Goal: Task Accomplishment & Management: Use online tool/utility

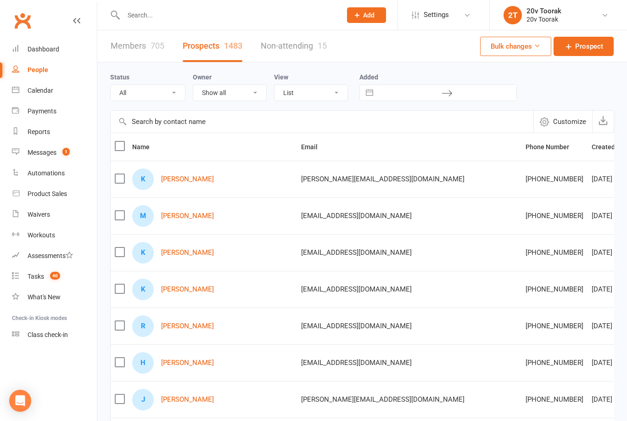
select select "100"
click at [48, 90] on div "Calendar" at bounding box center [41, 90] width 26 height 7
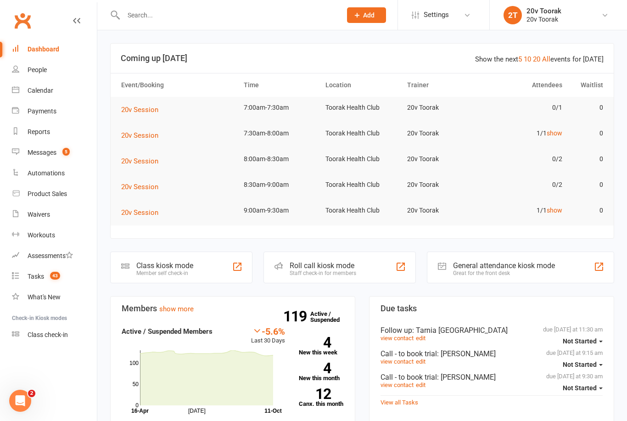
click at [50, 87] on div "Calendar" at bounding box center [41, 90] width 26 height 7
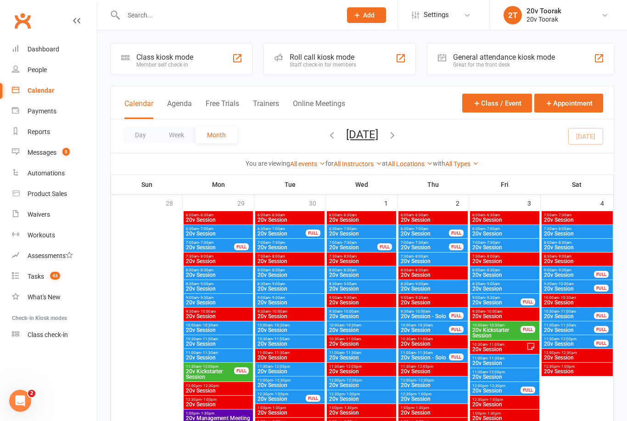
click at [574, 230] on span "7:30am - 8:00am" at bounding box center [577, 229] width 67 height 4
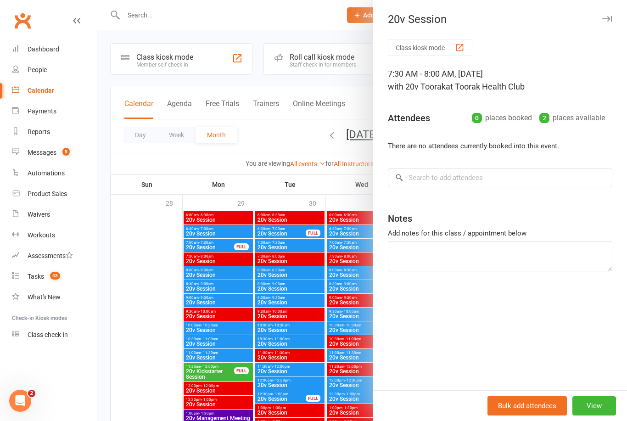
click at [155, 340] on div at bounding box center [362, 210] width 530 height 421
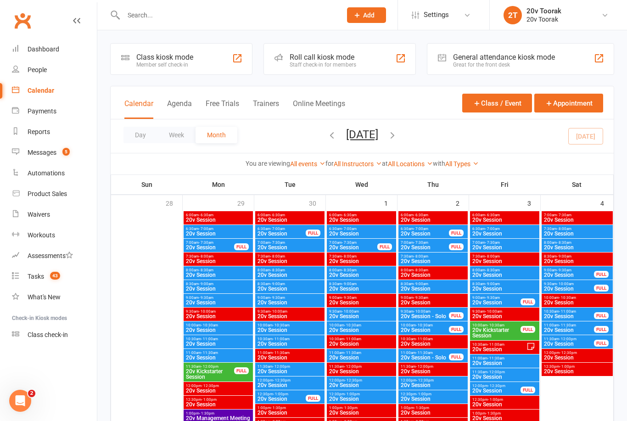
click at [597, 233] on span "20v Session" at bounding box center [577, 234] width 67 height 6
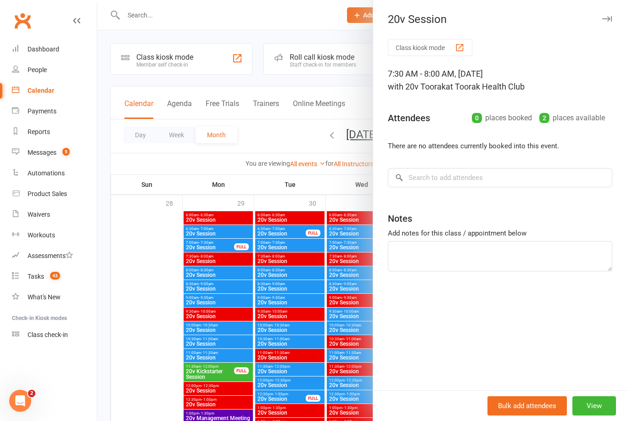
click at [157, 346] on div at bounding box center [362, 210] width 530 height 421
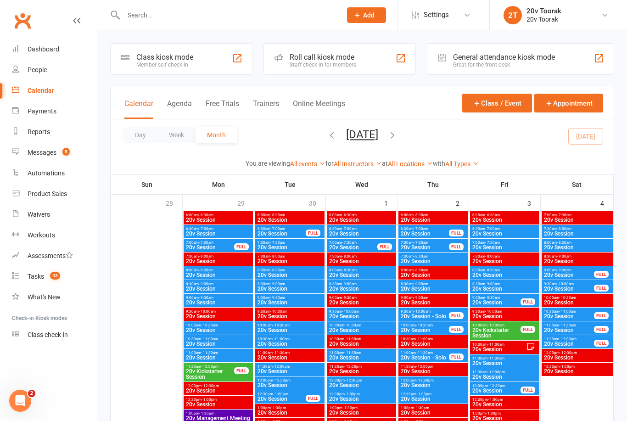
click at [579, 245] on span "20v Session" at bounding box center [577, 248] width 67 height 6
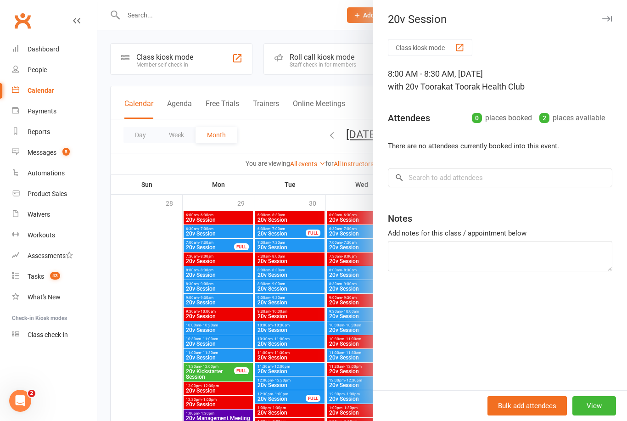
click at [172, 364] on div at bounding box center [362, 210] width 530 height 421
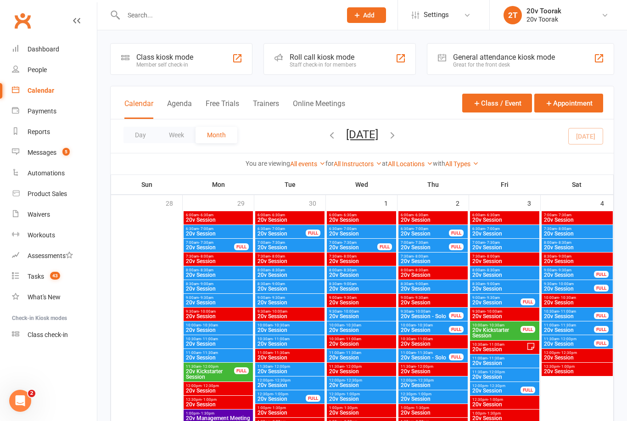
click at [572, 275] on span "20v Session" at bounding box center [569, 275] width 51 height 6
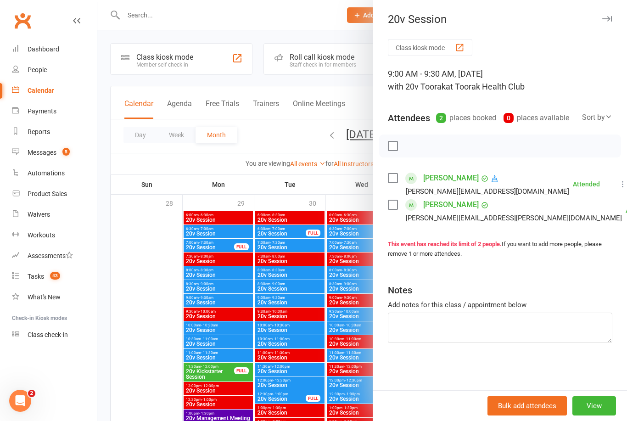
click at [156, 370] on div at bounding box center [362, 210] width 530 height 421
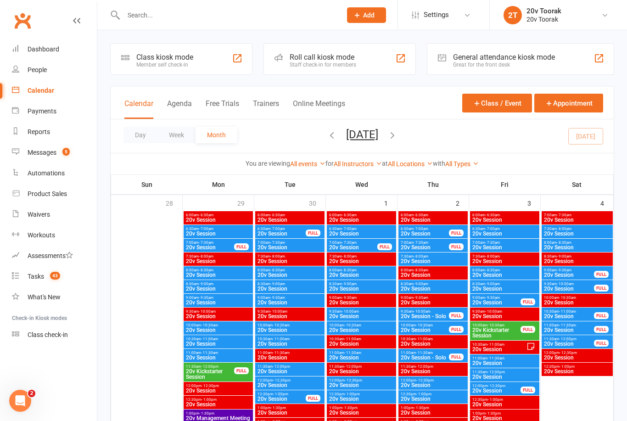
click at [586, 246] on span "20v Session" at bounding box center [577, 248] width 67 height 6
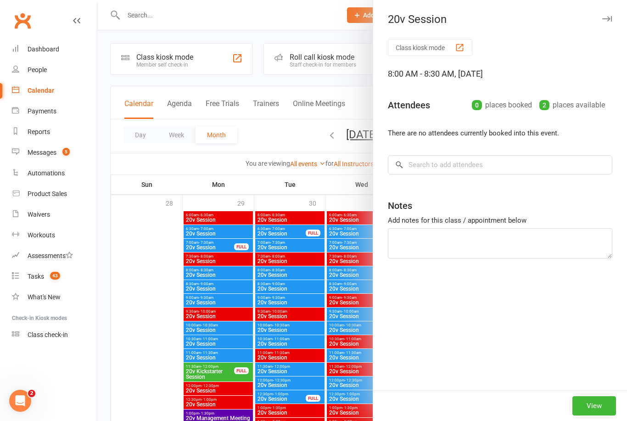
click at [158, 366] on div at bounding box center [362, 210] width 530 height 421
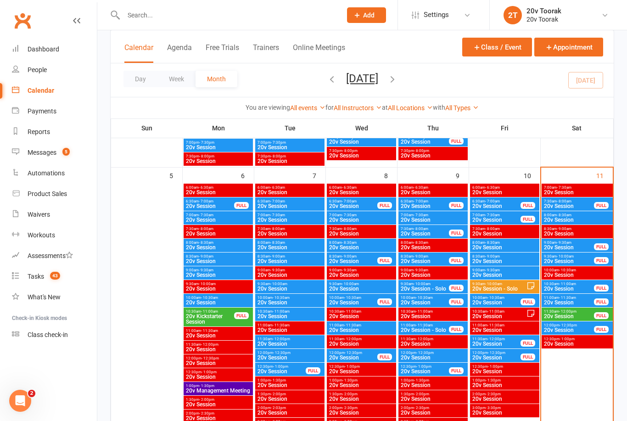
scroll to position [416, 0]
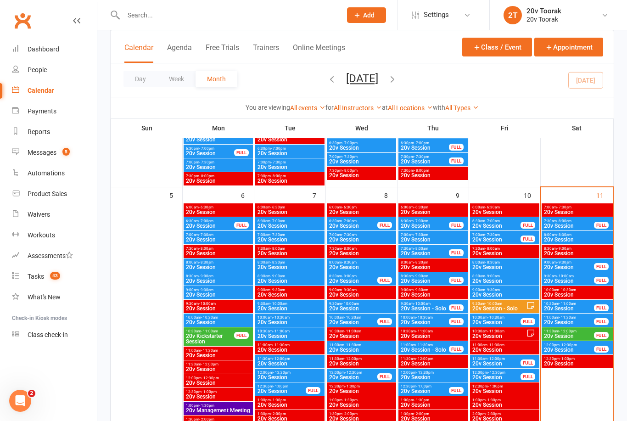
click at [573, 223] on span "20v Session" at bounding box center [569, 226] width 51 height 6
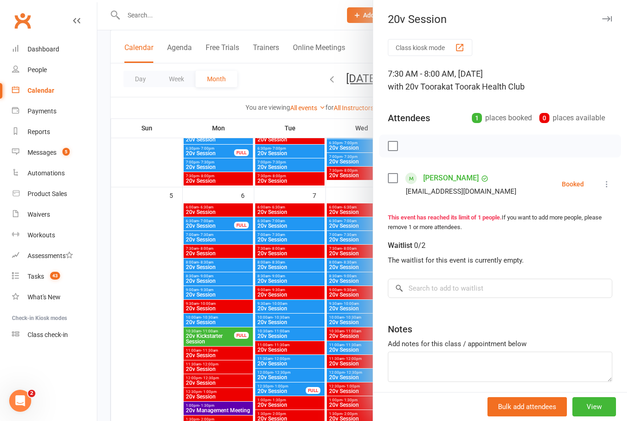
click at [163, 379] on div at bounding box center [362, 210] width 530 height 421
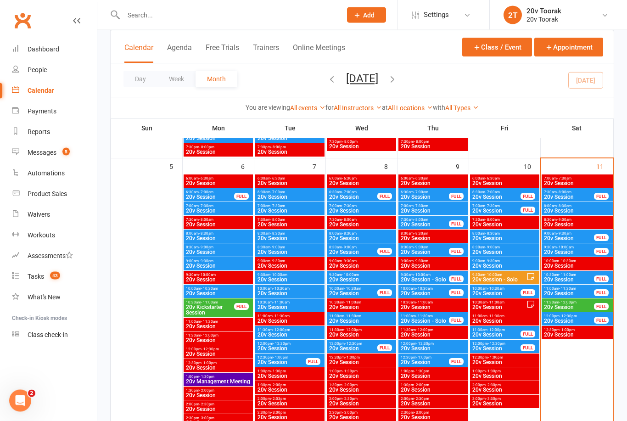
scroll to position [445, 0]
click at [557, 190] on span "- 8:00am" at bounding box center [564, 192] width 15 height 4
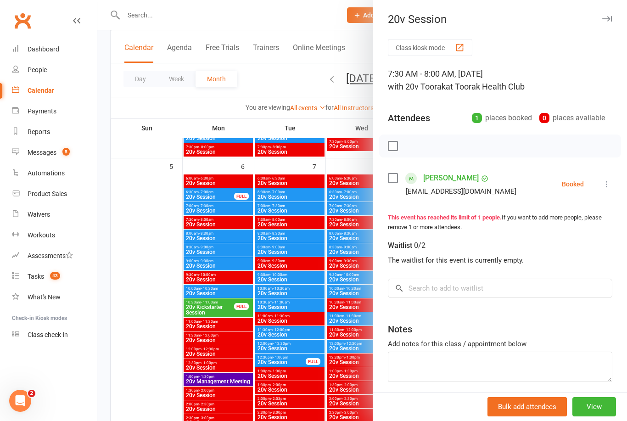
click at [177, 233] on div at bounding box center [362, 210] width 530 height 421
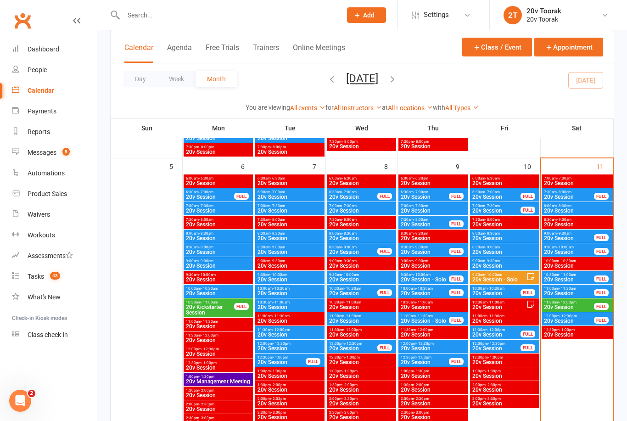
click at [556, 236] on span "20v Session" at bounding box center [569, 239] width 51 height 6
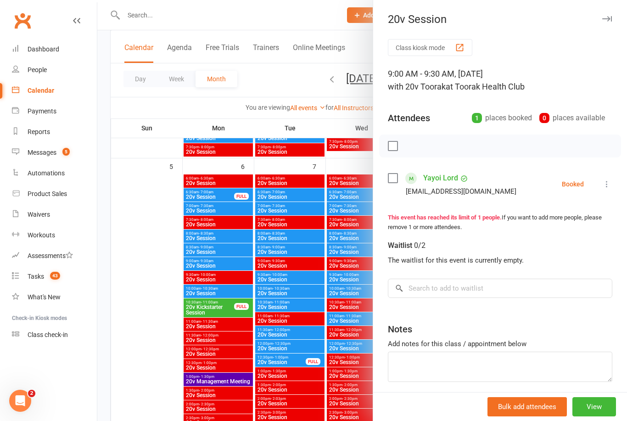
click at [143, 298] on div at bounding box center [362, 210] width 530 height 421
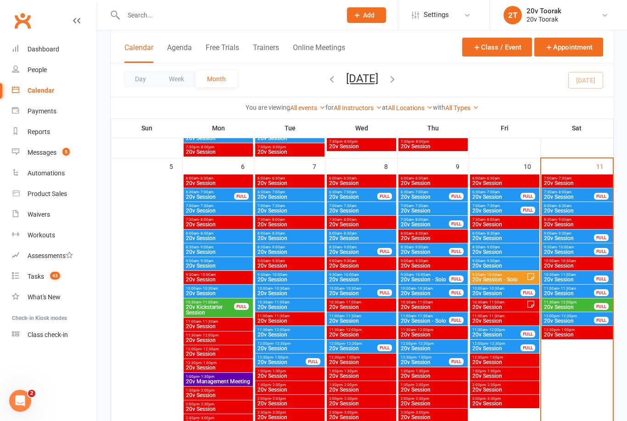
click at [556, 201] on div "7:30am - 8:00am 20v Session FULL" at bounding box center [577, 194] width 71 height 13
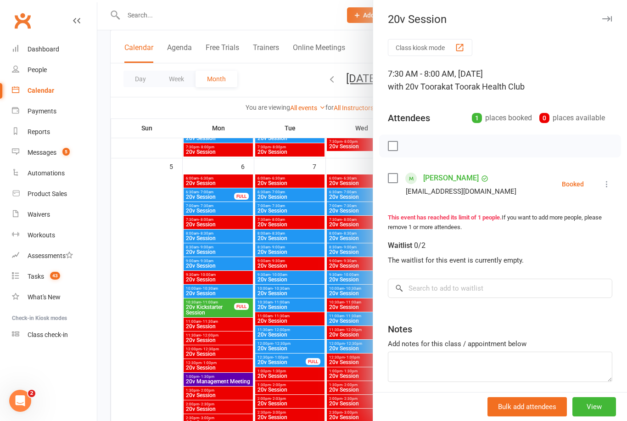
click at [125, 335] on div at bounding box center [362, 210] width 530 height 421
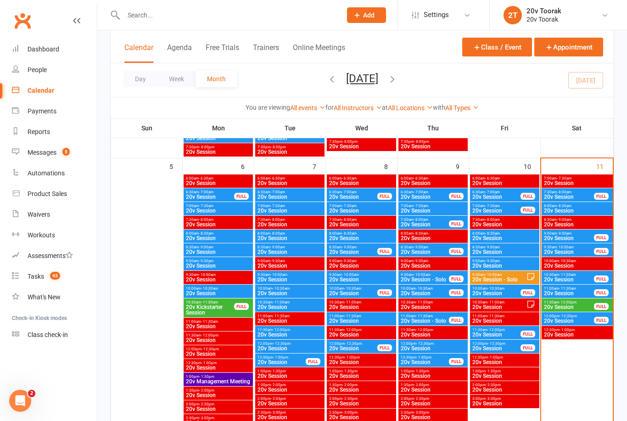
click at [577, 212] on span "20v Session" at bounding box center [577, 211] width 67 height 6
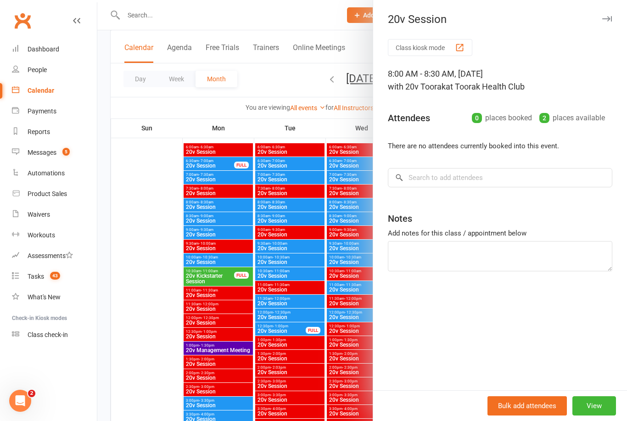
scroll to position [478, 0]
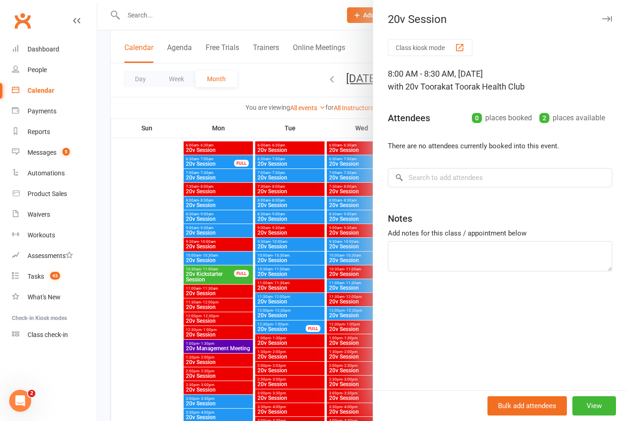
click at [158, 308] on div at bounding box center [362, 210] width 530 height 421
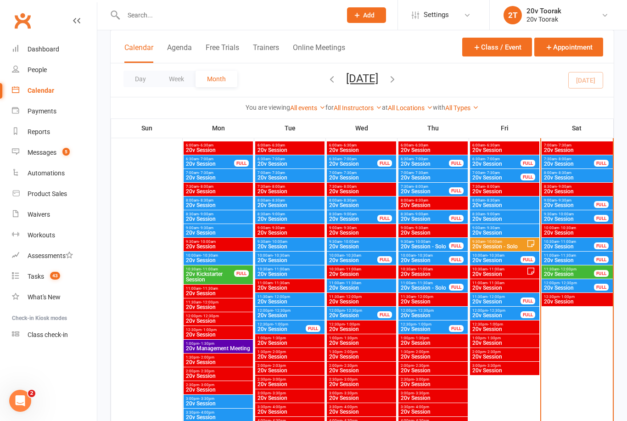
click at [579, 177] on span "20v Session" at bounding box center [577, 178] width 67 height 6
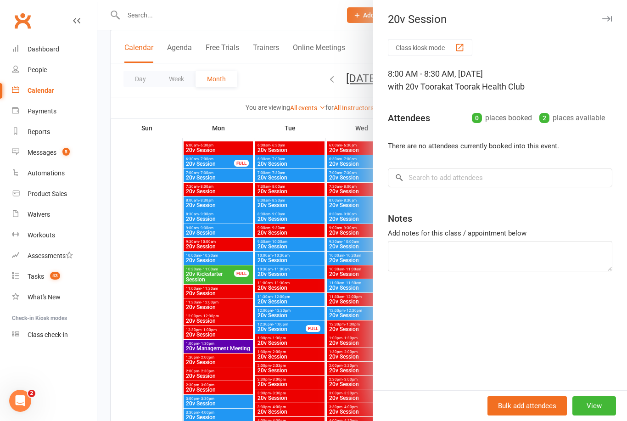
click at [146, 277] on div at bounding box center [362, 210] width 530 height 421
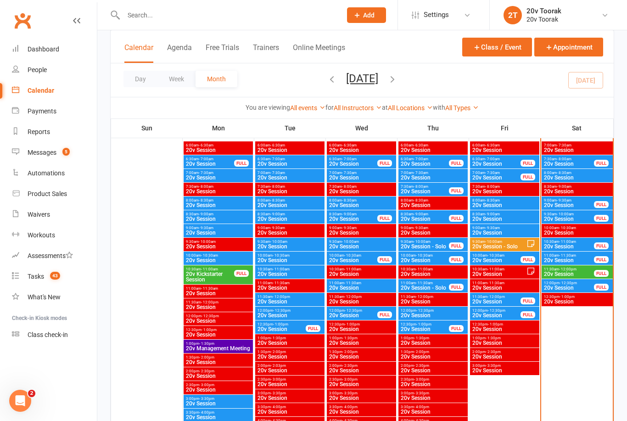
click at [566, 206] on span "20v Session" at bounding box center [569, 205] width 51 height 6
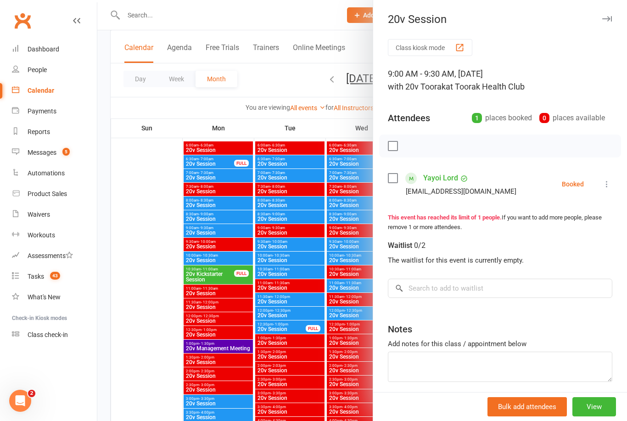
click at [152, 314] on div at bounding box center [362, 210] width 530 height 421
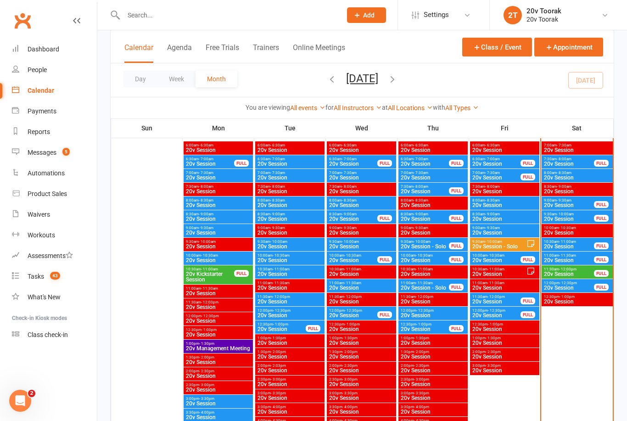
click at [572, 207] on span "20v Session" at bounding box center [569, 205] width 51 height 6
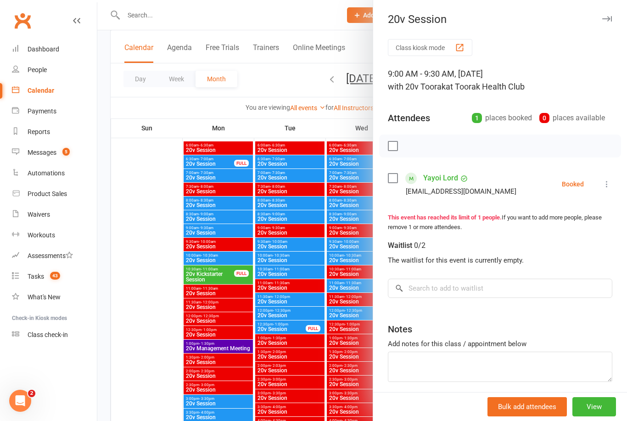
click at [153, 294] on div at bounding box center [362, 210] width 530 height 421
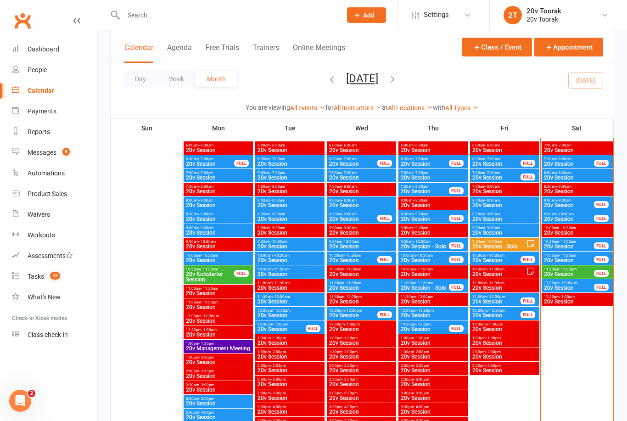
click at [568, 221] on span "20v Session" at bounding box center [569, 219] width 51 height 6
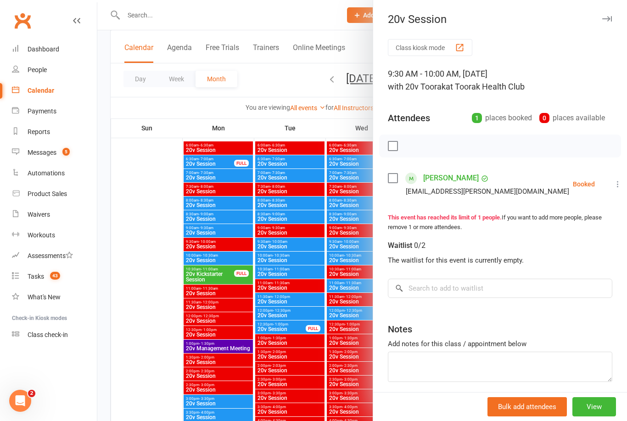
click at [170, 298] on div at bounding box center [362, 210] width 530 height 421
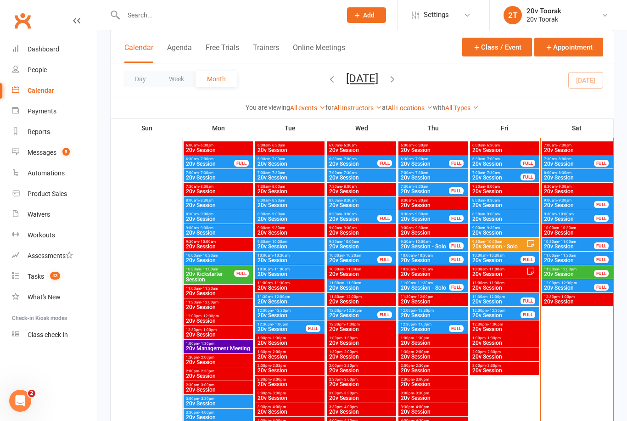
click at [567, 249] on span "20v Session" at bounding box center [569, 247] width 51 height 6
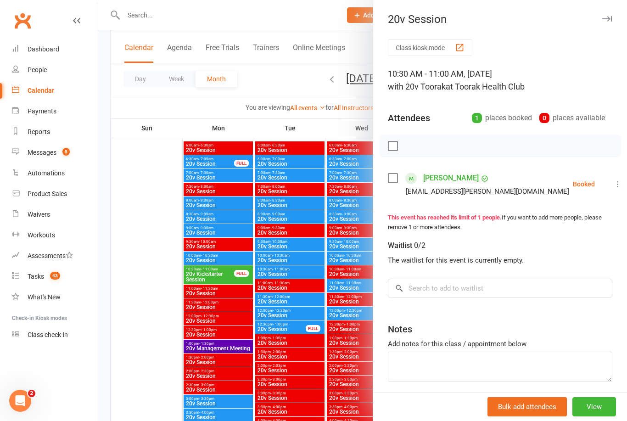
click at [150, 322] on div at bounding box center [362, 210] width 530 height 421
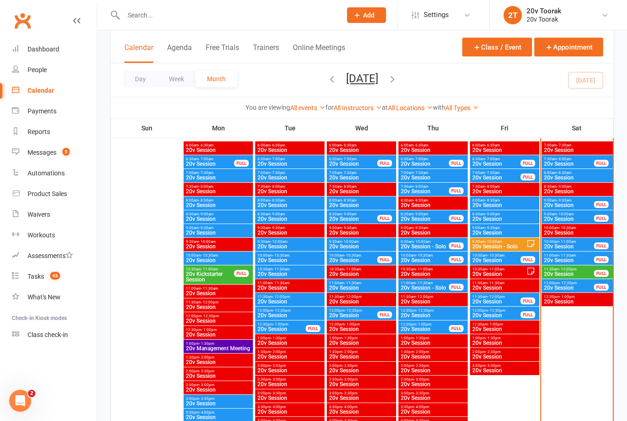
click at [577, 258] on span "20v Session" at bounding box center [569, 261] width 51 height 6
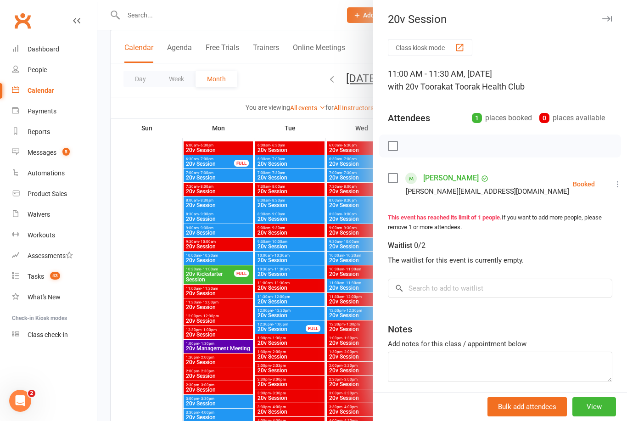
click at [146, 294] on div at bounding box center [362, 210] width 530 height 421
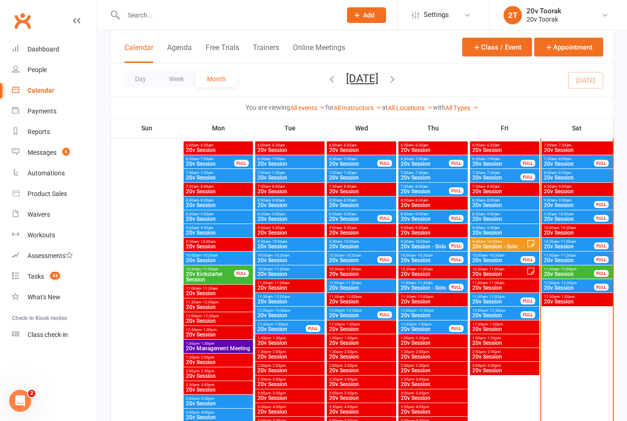
click at [577, 246] on span "20v Session" at bounding box center [569, 247] width 51 height 6
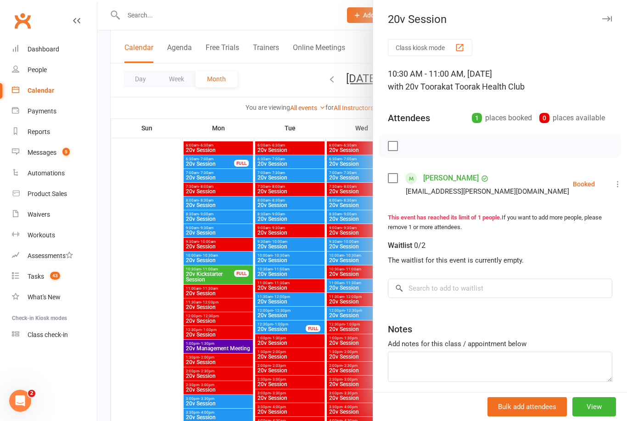
click at [154, 318] on div at bounding box center [362, 210] width 530 height 421
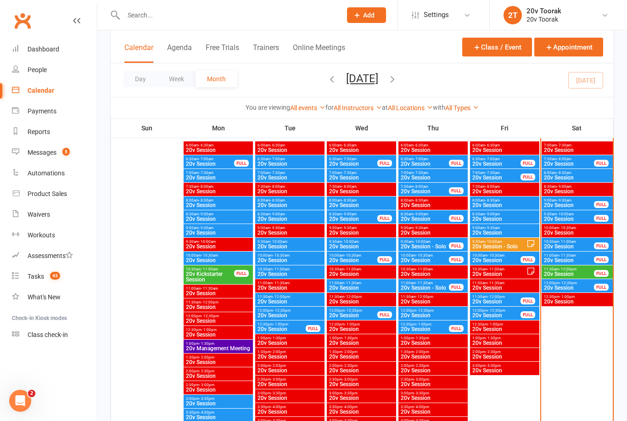
click at [582, 250] on div "10:30am - 11:00am 20v Session FULL" at bounding box center [577, 244] width 71 height 13
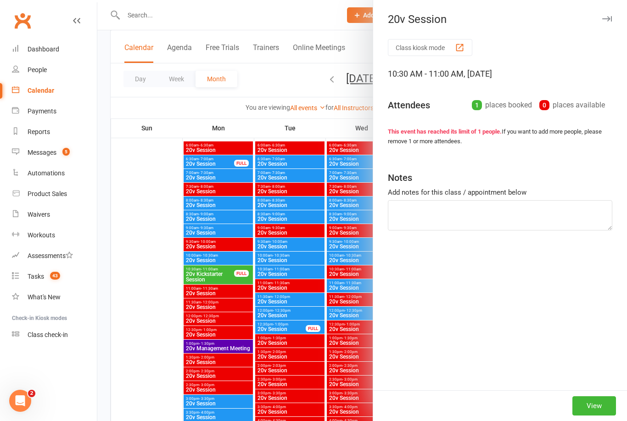
click at [162, 301] on div at bounding box center [362, 210] width 530 height 421
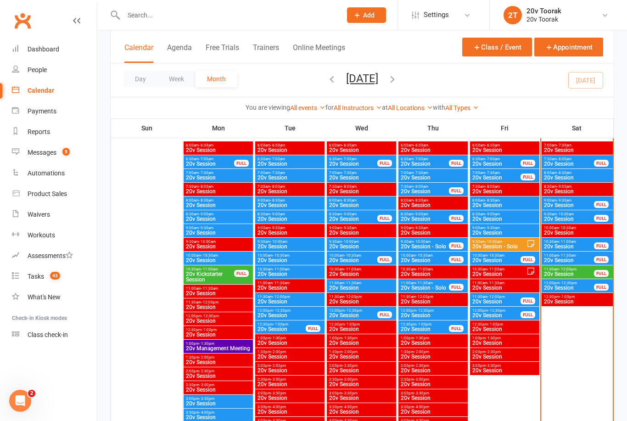
click at [580, 244] on span "20v Session" at bounding box center [569, 247] width 51 height 6
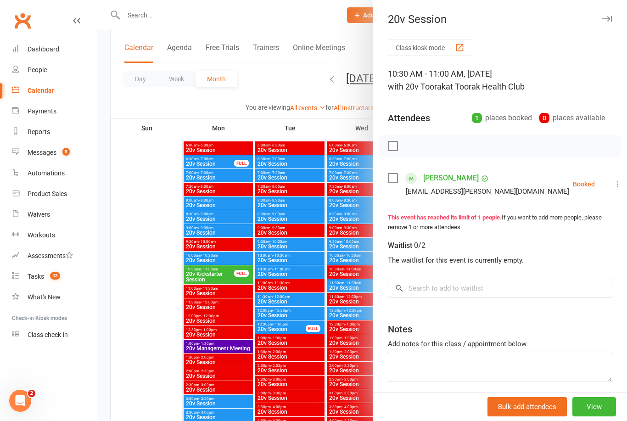
click at [166, 290] on div at bounding box center [362, 210] width 530 height 421
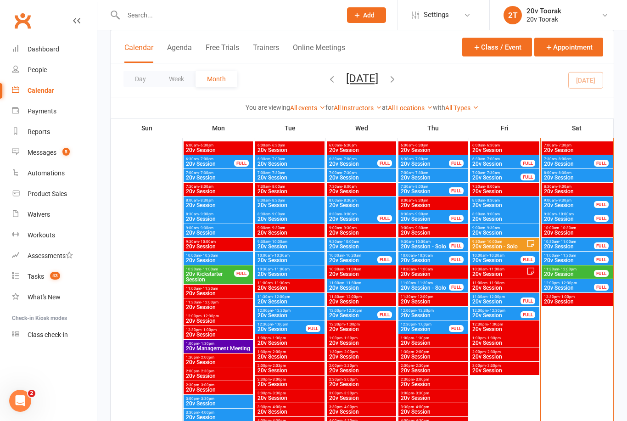
click at [574, 259] on span "20v Session" at bounding box center [569, 261] width 51 height 6
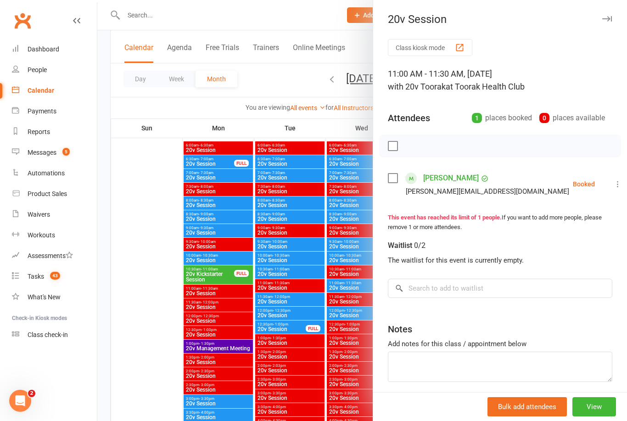
click at [140, 319] on div at bounding box center [362, 210] width 530 height 421
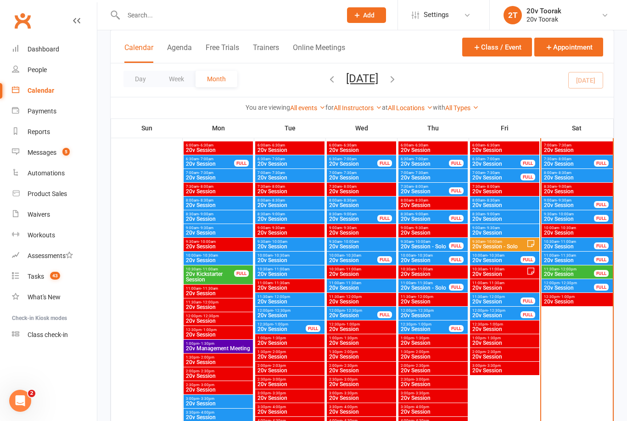
click at [575, 246] on span "20v Session" at bounding box center [569, 247] width 51 height 6
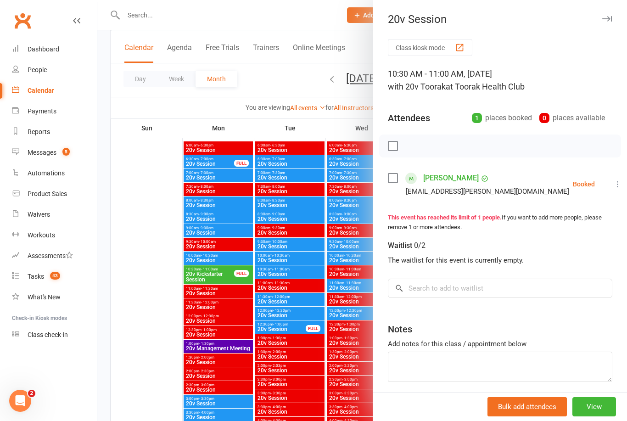
click at [153, 335] on div at bounding box center [362, 210] width 530 height 421
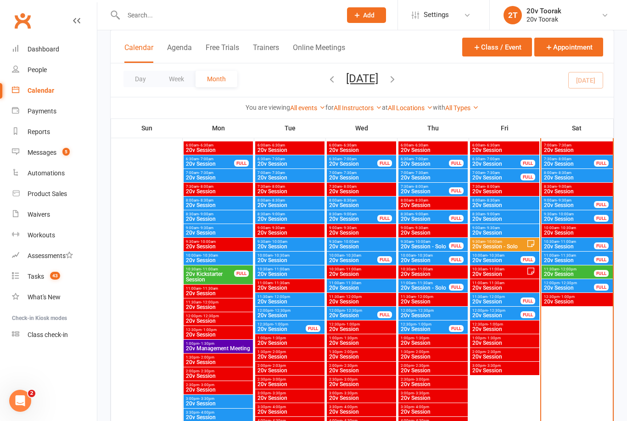
click at [572, 264] on div "11:00am - 11:30am 20v Session FULL" at bounding box center [577, 258] width 71 height 13
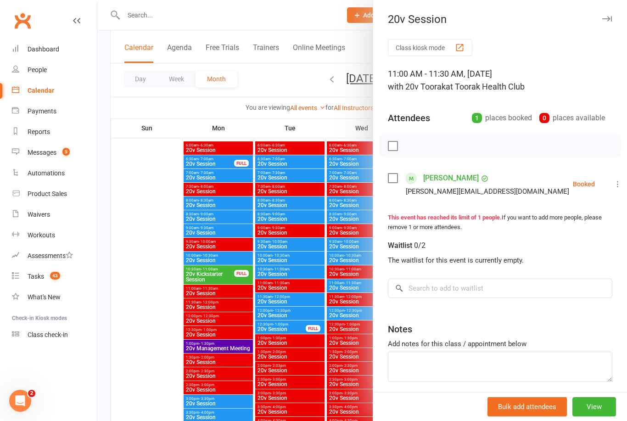
click at [156, 336] on div at bounding box center [362, 210] width 530 height 421
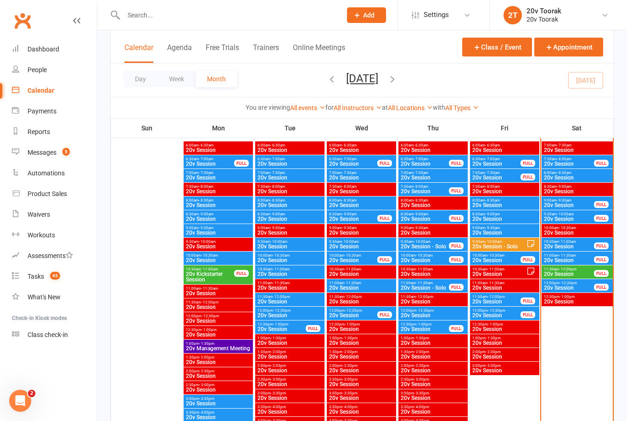
click at [577, 275] on span "20v Session" at bounding box center [569, 274] width 51 height 6
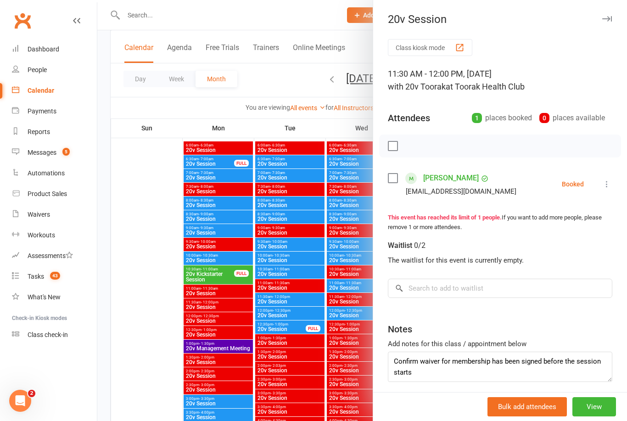
click at [137, 362] on div at bounding box center [362, 210] width 530 height 421
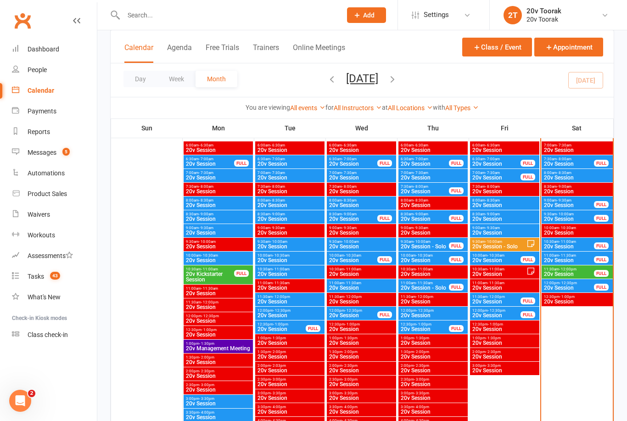
click at [572, 285] on span "20v Session" at bounding box center [569, 288] width 51 height 6
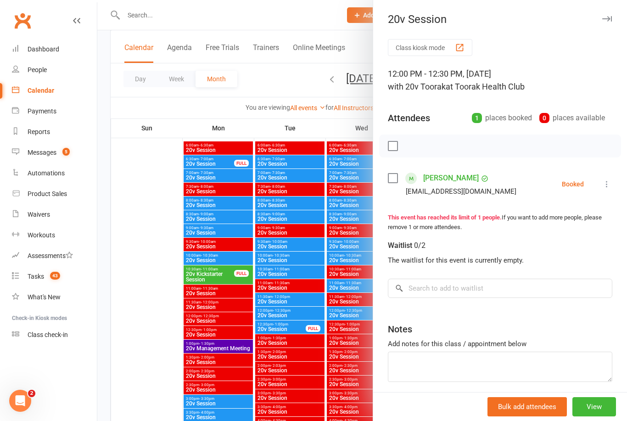
click at [151, 353] on div at bounding box center [362, 210] width 530 height 421
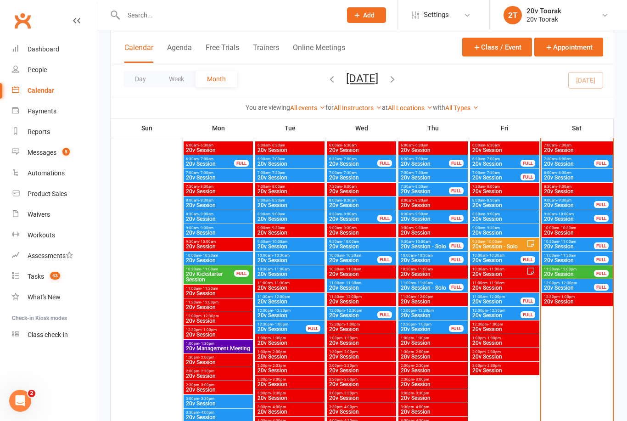
click at [577, 288] on span "20v Session" at bounding box center [569, 288] width 51 height 6
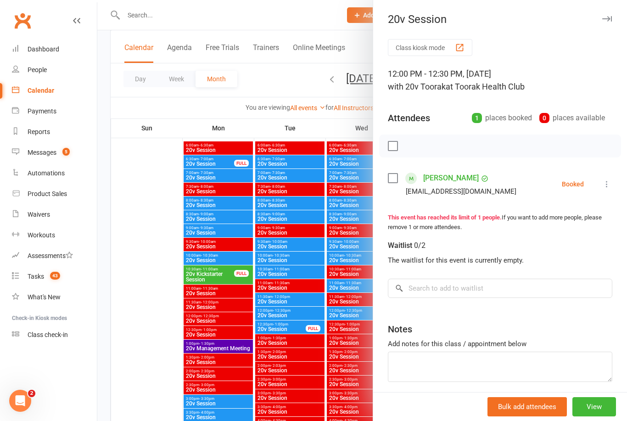
click at [154, 356] on div at bounding box center [362, 210] width 530 height 421
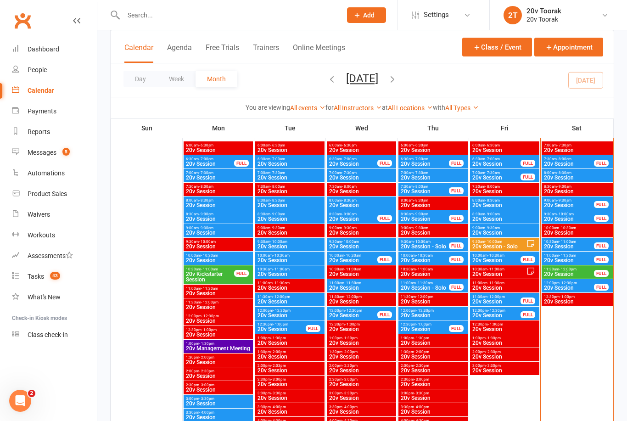
click at [44, 156] on div "Messages" at bounding box center [42, 152] width 29 height 7
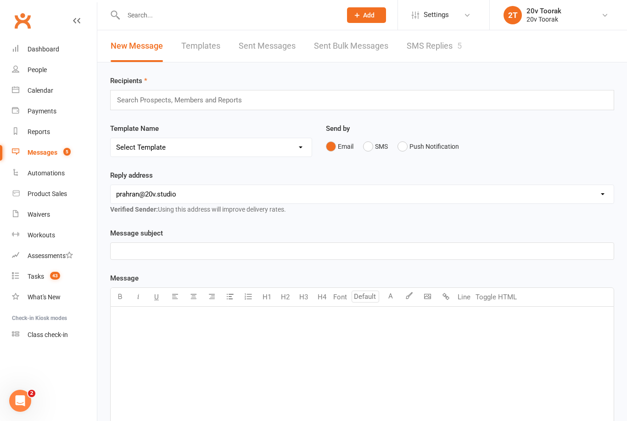
click at [425, 39] on link "SMS Replies 5" at bounding box center [434, 46] width 55 height 32
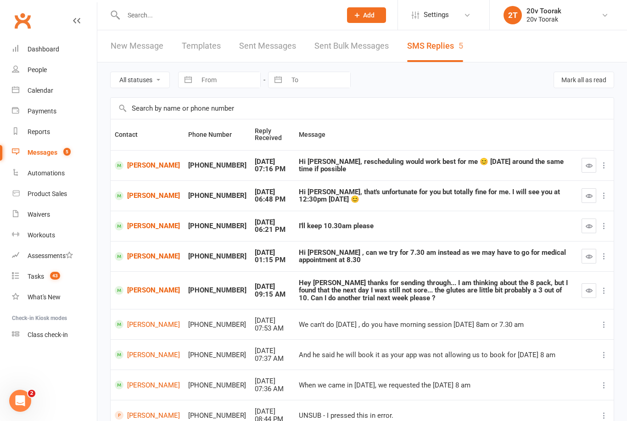
click at [58, 90] on link "Calendar" at bounding box center [54, 90] width 85 height 21
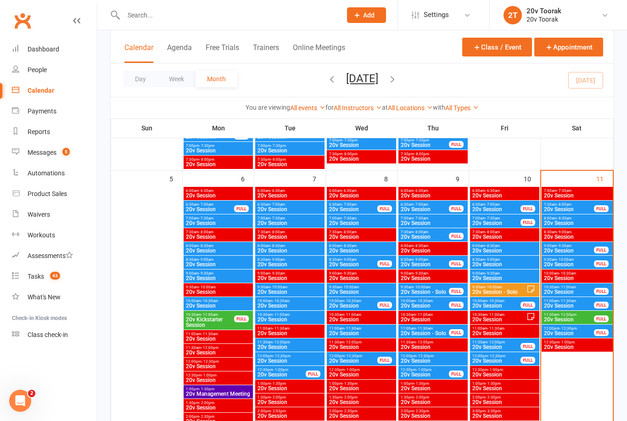
scroll to position [436, 0]
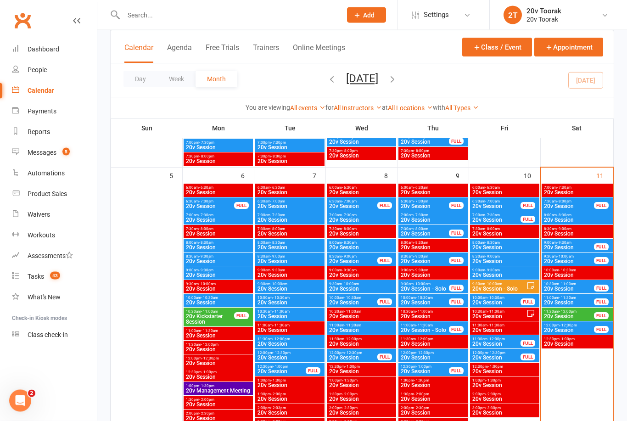
click at [604, 218] on span "20v Session" at bounding box center [577, 221] width 67 height 6
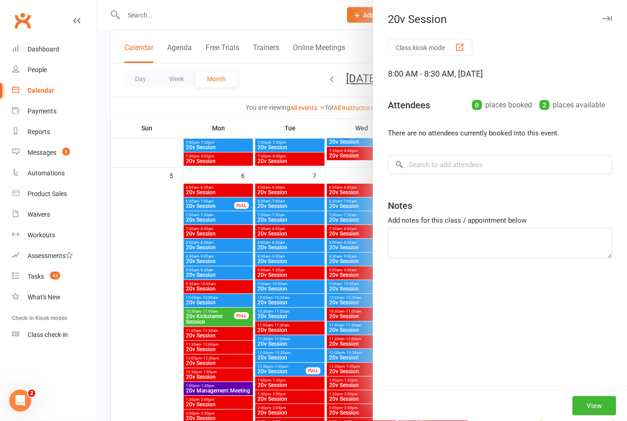
scroll to position [436, 0]
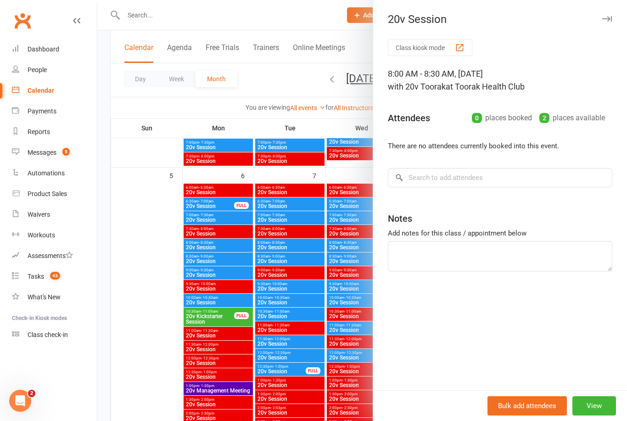
click at [124, 315] on div at bounding box center [362, 210] width 530 height 421
